Goal: Task Accomplishment & Management: Manage account settings

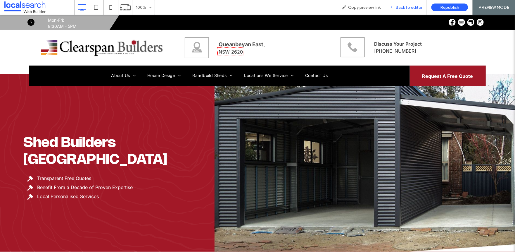
click at [390, 6] on div "Back to editor" at bounding box center [405, 7] width 41 height 5
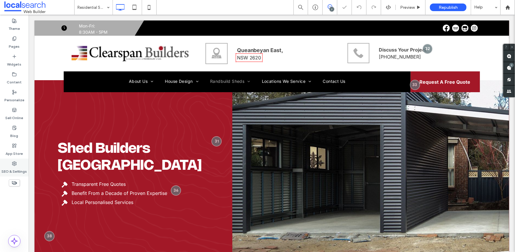
drag, startPoint x: 18, startPoint y: 165, endPoint x: 26, endPoint y: 162, distance: 9.0
click at [18, 165] on div "SEO & Settings" at bounding box center [14, 167] width 29 height 18
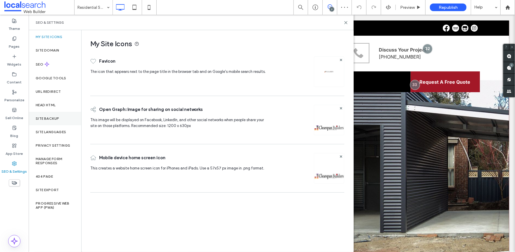
click at [58, 122] on div "Site Backup" at bounding box center [55, 118] width 53 height 13
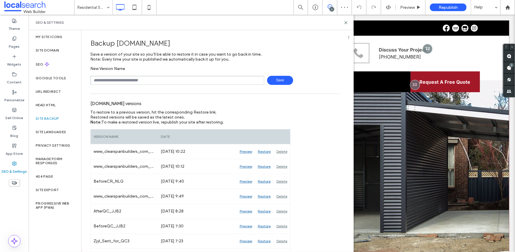
click at [133, 80] on input "text" at bounding box center [177, 80] width 174 height 9
type input "**********"
click at [275, 84] on span "Save" at bounding box center [280, 80] width 26 height 9
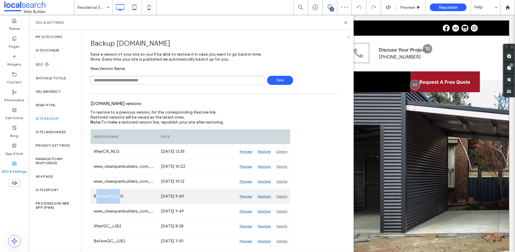
drag, startPoint x: 96, startPoint y: 196, endPoint x: 118, endPoint y: 192, distance: 22.6
click at [118, 192] on div "BeforeCR_NLG" at bounding box center [124, 196] width 67 height 15
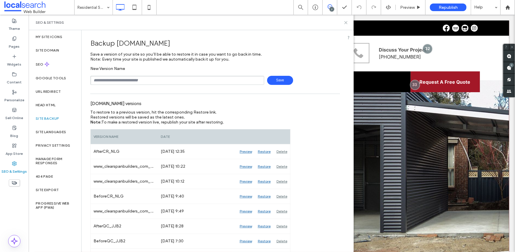
click at [345, 23] on use at bounding box center [346, 22] width 3 height 3
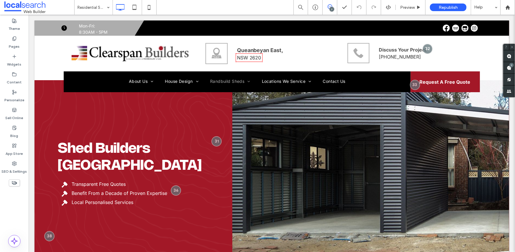
click at [331, 10] on div "7" at bounding box center [332, 9] width 4 height 4
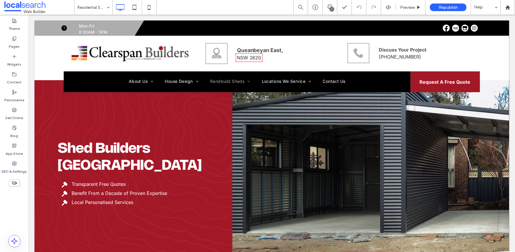
click at [331, 7] on div "7" at bounding box center [332, 9] width 4 height 4
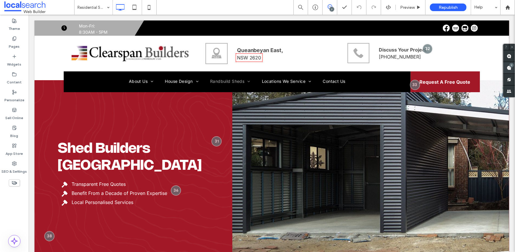
click at [508, 64] on span at bounding box center [509, 67] width 12 height 11
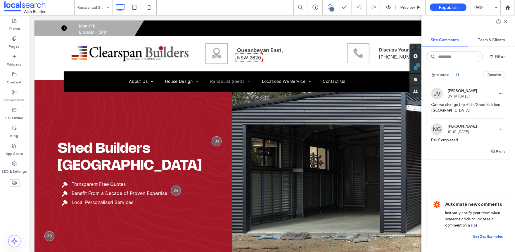
scroll to position [638, 0]
click at [24, 166] on label "SEO & Settings" at bounding box center [14, 170] width 25 height 8
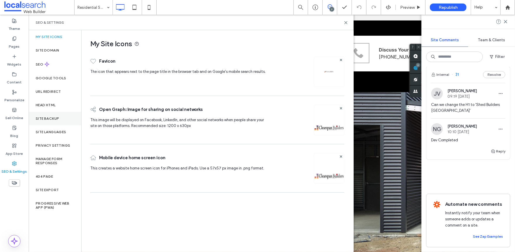
click at [57, 121] on div "Site Backup" at bounding box center [55, 118] width 53 height 13
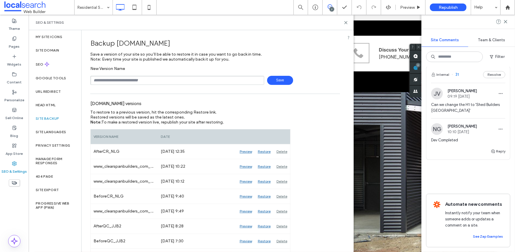
scroll to position [609, 0]
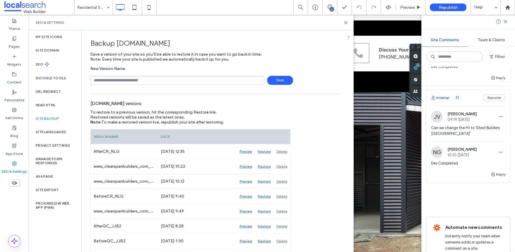
click at [445, 97] on button "Internal" at bounding box center [440, 97] width 18 height 7
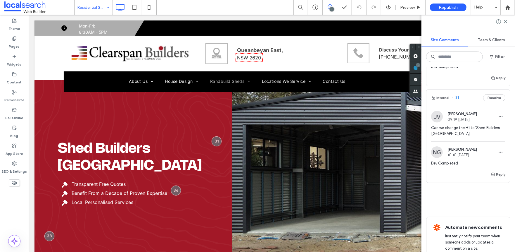
click at [91, 4] on input at bounding box center [91, 7] width 29 height 15
click at [406, 3] on div "Preview" at bounding box center [411, 7] width 30 height 15
drag, startPoint x: 406, startPoint y: 7, endPoint x: 342, endPoint y: 5, distance: 63.4
click at [406, 7] on span "Preview" at bounding box center [407, 7] width 15 height 5
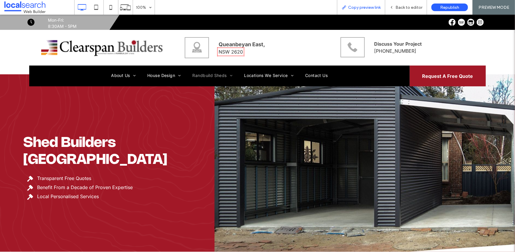
click at [367, 6] on span "Copy preview link" at bounding box center [364, 7] width 32 height 5
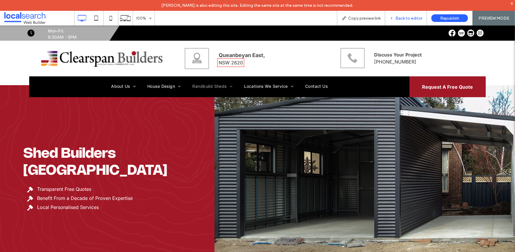
click at [392, 16] on div "Back to editor" at bounding box center [405, 18] width 41 height 5
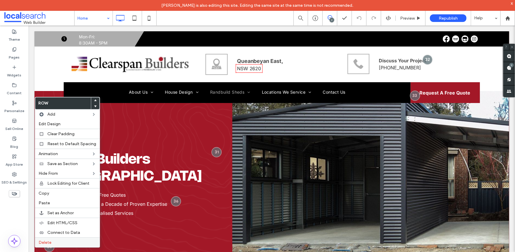
click at [60, 241] on label "Delete" at bounding box center [68, 242] width 58 height 5
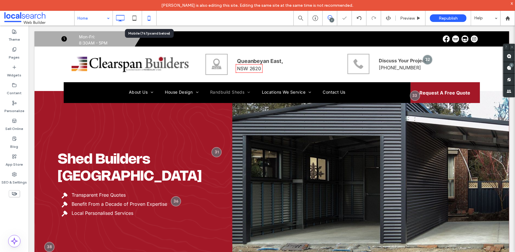
click at [148, 16] on icon at bounding box center [149, 18] width 12 height 12
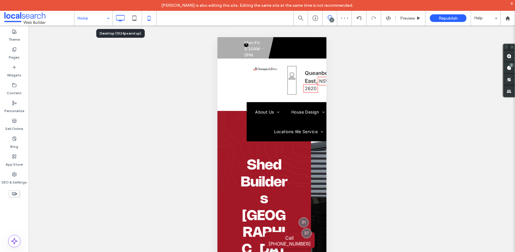
click at [122, 20] on icon at bounding box center [120, 18] width 12 height 12
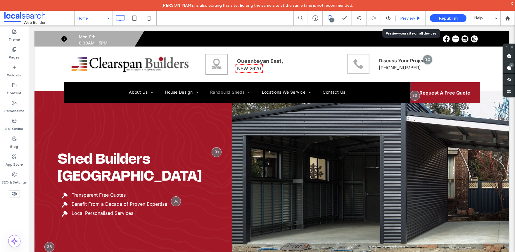
click at [400, 18] on span "Preview" at bounding box center [407, 18] width 15 height 5
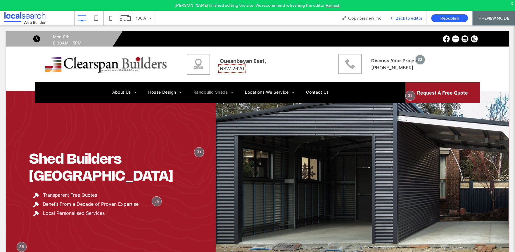
click at [394, 18] on icon at bounding box center [392, 18] width 4 height 4
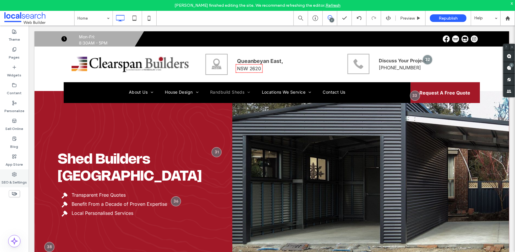
click at [13, 176] on label "SEO & Settings" at bounding box center [14, 180] width 25 height 8
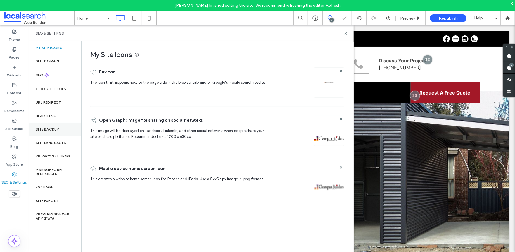
click at [51, 130] on label "Site Backup" at bounding box center [47, 129] width 23 height 4
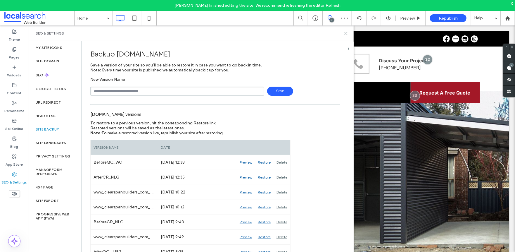
click at [346, 34] on icon at bounding box center [346, 33] width 4 height 4
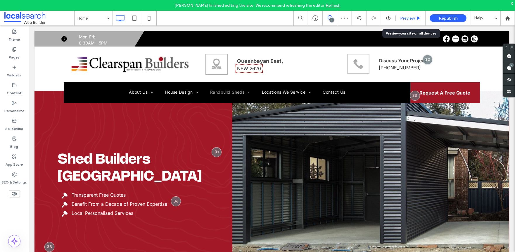
click at [408, 17] on span "Preview" at bounding box center [407, 18] width 15 height 5
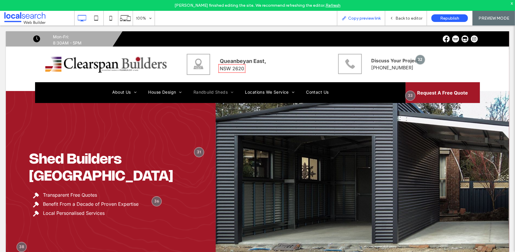
click at [366, 17] on span "Copy preview link" at bounding box center [364, 18] width 32 height 5
